Goal: Complete application form

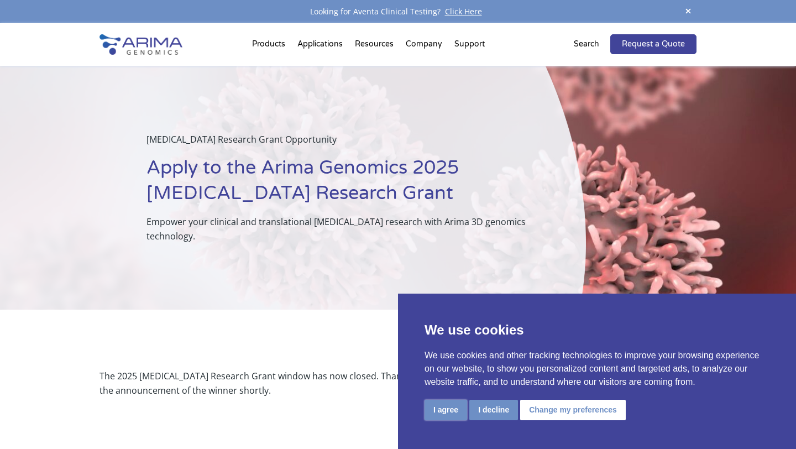
click at [449, 408] on button "I agree" at bounding box center [446, 410] width 43 height 20
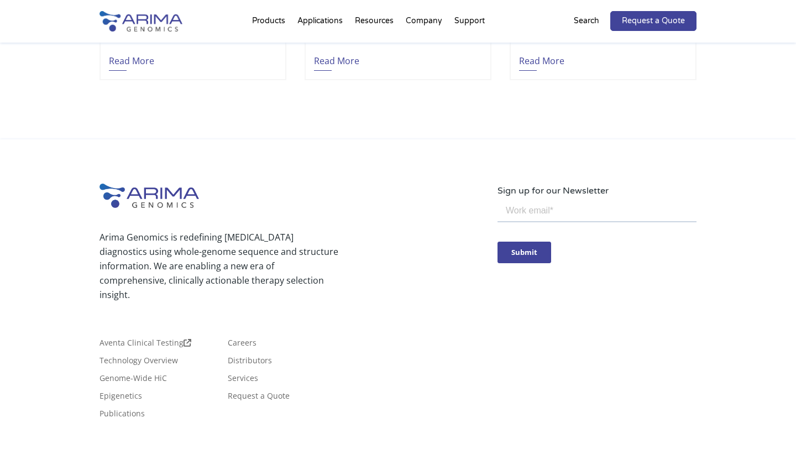
scroll to position [1586, 0]
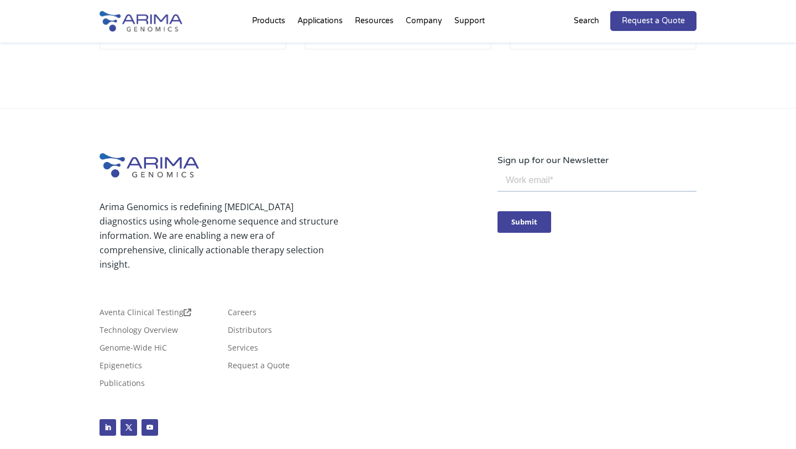
click at [556, 180] on input "email" at bounding box center [597, 180] width 199 height 22
type input "[EMAIL_ADDRESS][DOMAIN_NAME]"
click at [523, 218] on input "Submit" at bounding box center [525, 222] width 54 height 22
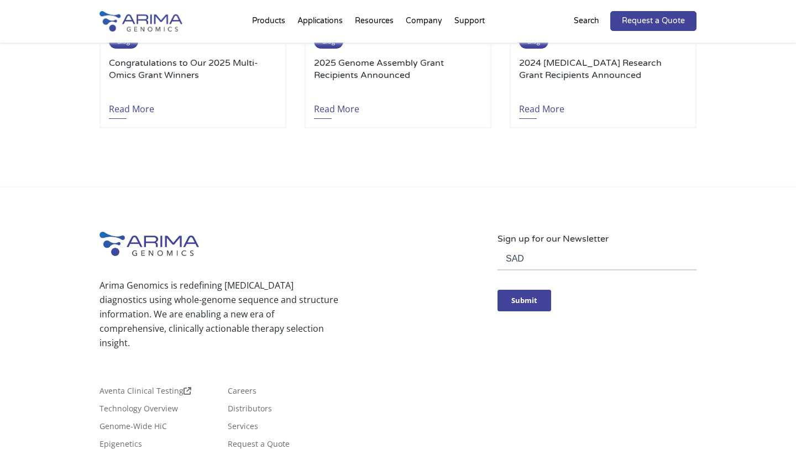
scroll to position [1562, 0]
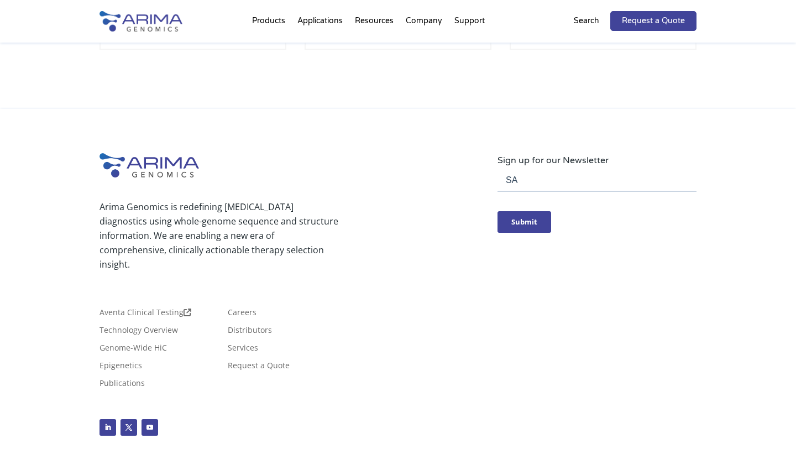
type input "S"
type input "[EMAIL_ADDRESS][DOMAIN_NAME]"
click at [515, 223] on input "Submit" at bounding box center [525, 222] width 54 height 22
